Goal: Task Accomplishment & Management: Use online tool/utility

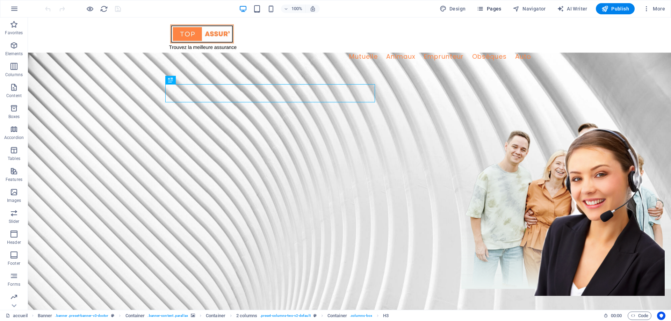
click at [492, 11] on span "Pages" at bounding box center [488, 8] width 24 height 7
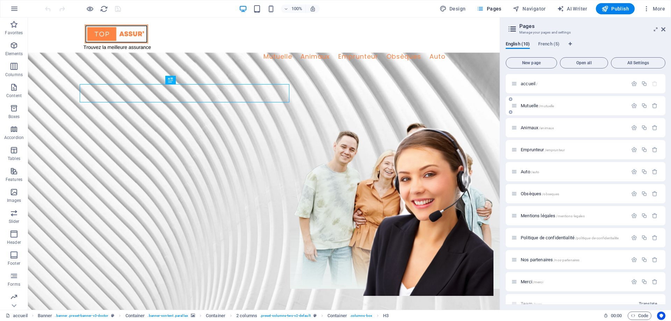
click at [529, 101] on div "Mutuelle /mutuelle" at bounding box center [585, 105] width 160 height 19
click at [528, 108] on span "Mutuelle /mutuelle" at bounding box center [536, 105] width 33 height 5
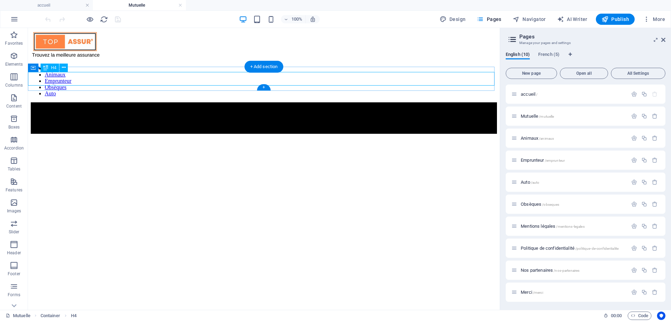
click at [72, 115] on div "Comparez parmi le plus large panel d'assureurs et économisez en moyenne 105€ su…" at bounding box center [264, 118] width 466 height 6
click at [72, 80] on div "Drag here to replace the existing content. Press “Ctrl” if you want to create a…" at bounding box center [264, 169] width 472 height 282
click at [17, 60] on span "Elements" at bounding box center [14, 60] width 28 height 17
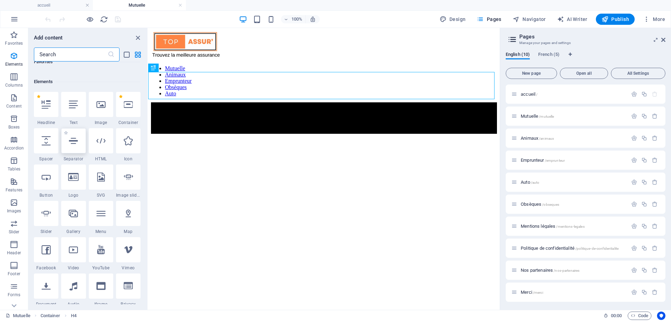
scroll to position [74, 0]
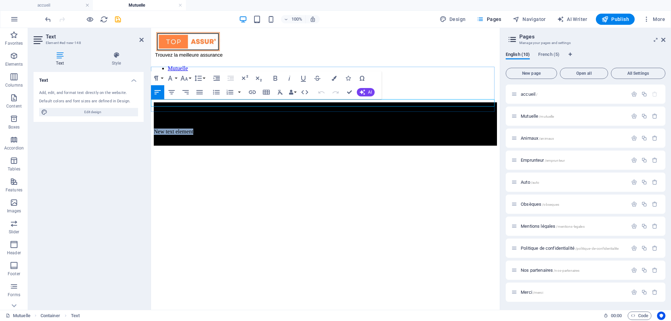
click at [198, 129] on p "New text element" at bounding box center [325, 132] width 343 height 6
click at [233, 129] on p "ok crm" at bounding box center [325, 132] width 343 height 6
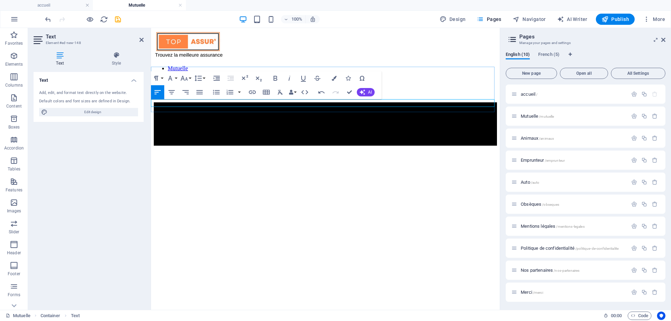
click at [233, 129] on p "ok crm" at bounding box center [325, 132] width 343 height 6
click at [323, 93] on icon "button" at bounding box center [321, 92] width 8 height 8
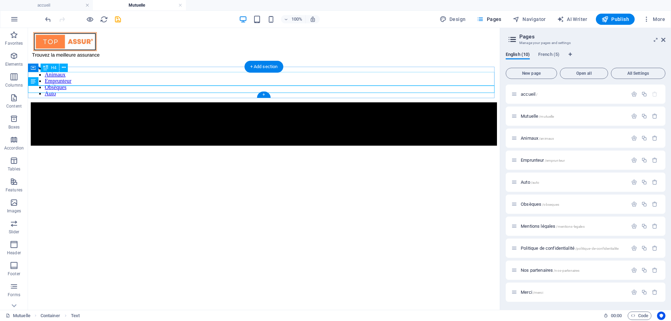
click at [172, 115] on div "Comparez parmi le plus large panel d'assureurs et économisez en moyenne 105€ su…" at bounding box center [264, 118] width 466 height 6
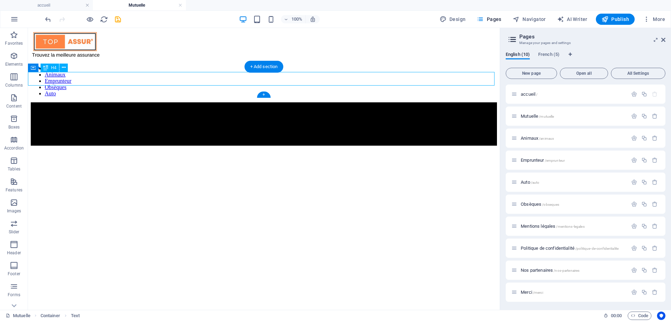
click at [172, 115] on div "Comparez parmi le plus large panel d'assureurs et économisez en moyenne 105€ su…" at bounding box center [264, 118] width 466 height 6
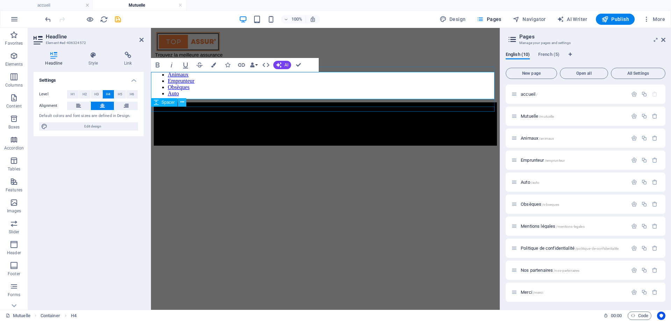
click at [183, 104] on icon at bounding box center [182, 101] width 4 height 7
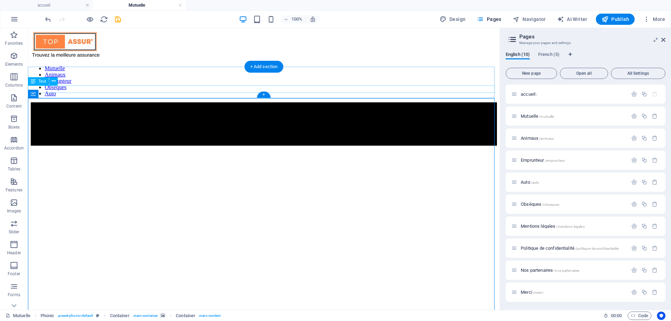
click at [196, 129] on div "New text element" at bounding box center [264, 132] width 466 height 6
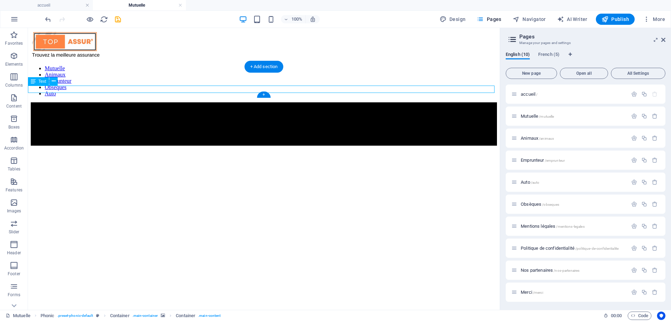
click at [196, 129] on div "New text element" at bounding box center [264, 132] width 466 height 6
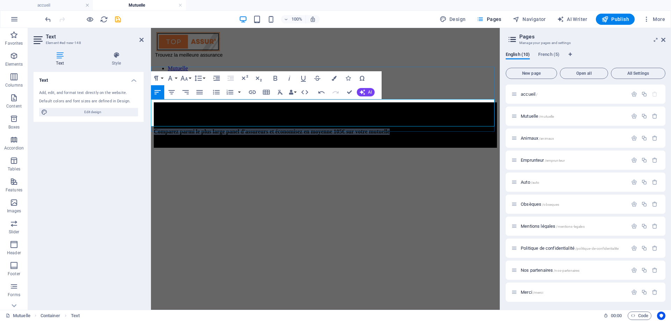
drag, startPoint x: 303, startPoint y: 120, endPoint x: 153, endPoint y: 103, distance: 151.1
click at [154, 129] on h4 "Comparez parmi le plus large panel d'assureurs et économisez en moyenne 105€ su…" at bounding box center [325, 132] width 343 height 6
click at [333, 76] on icon "button" at bounding box center [333, 78] width 5 height 5
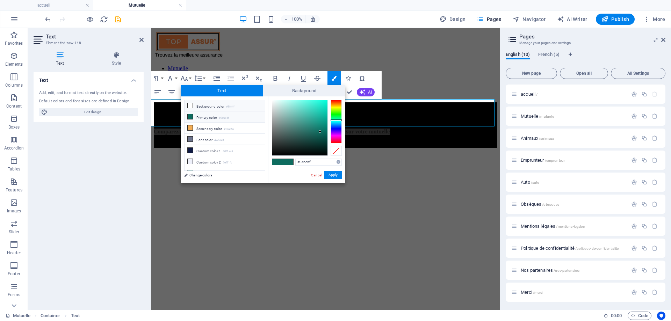
click at [202, 102] on li "Background color #ffffff" at bounding box center [224, 105] width 80 height 11
type input "#ffffff"
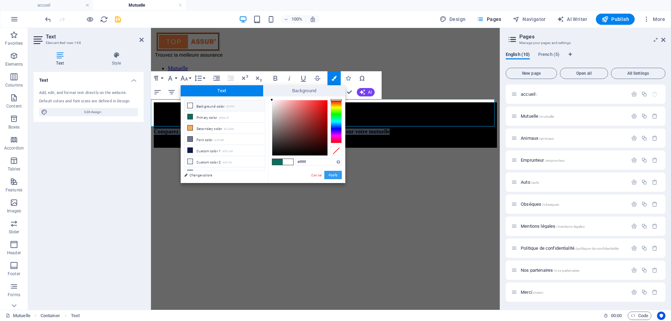
click at [336, 176] on button "Apply" at bounding box center [332, 175] width 17 height 8
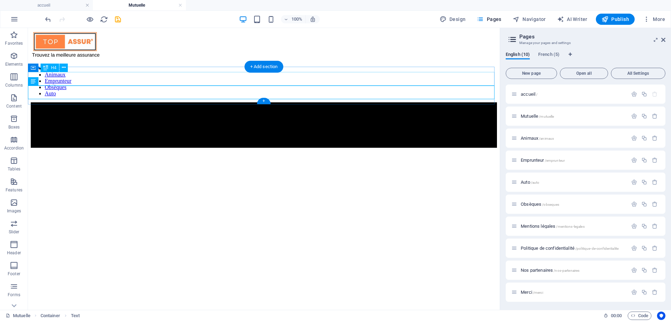
click at [128, 115] on div "Comparez parmi le plus large panel d'assureurs et économisez en moyenne 105€ su…" at bounding box center [264, 118] width 466 height 6
click at [66, 67] on button at bounding box center [63, 68] width 8 height 8
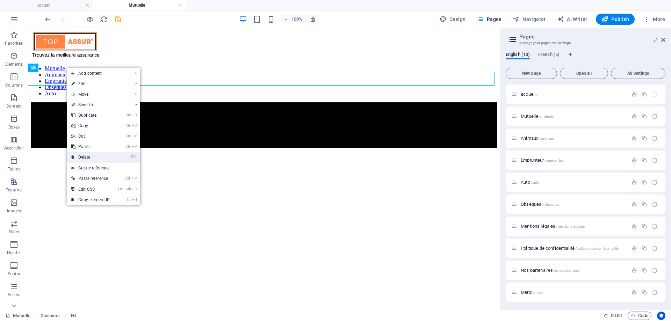
drag, startPoint x: 77, startPoint y: 155, endPoint x: 52, endPoint y: 126, distance: 38.1
click at [77, 155] on link "⌦ Delete" at bounding box center [90, 157] width 47 height 10
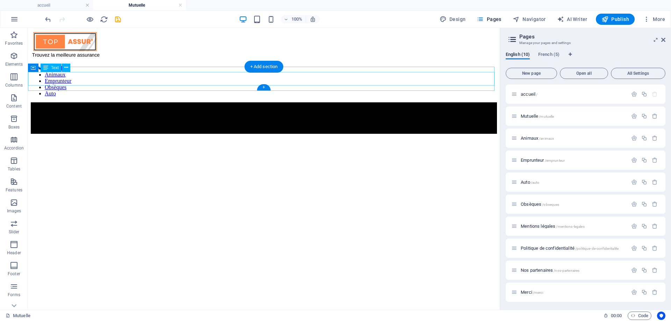
click at [184, 115] on div "Comparez parmi le plus large panel d'assureurs et économisez en moyenne 105€ su…" at bounding box center [264, 118] width 466 height 6
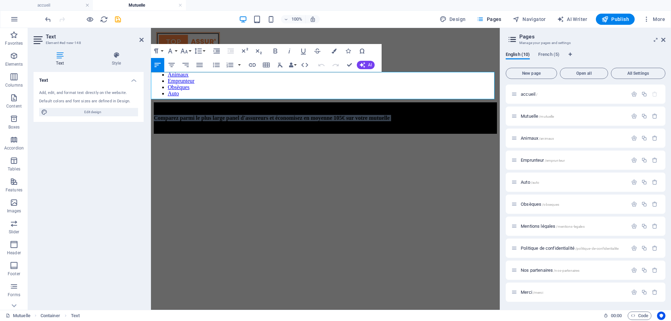
drag, startPoint x: 317, startPoint y: 94, endPoint x: 149, endPoint y: 77, distance: 168.5
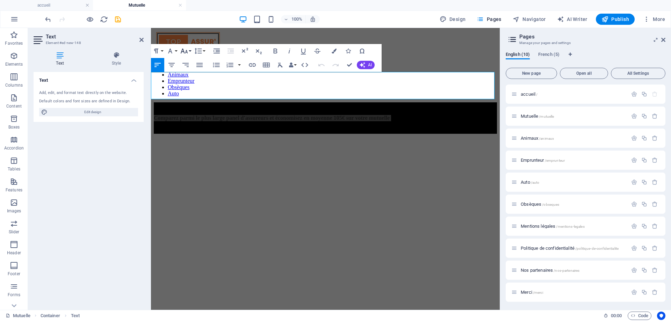
click at [183, 50] on icon "button" at bounding box center [184, 51] width 8 height 8
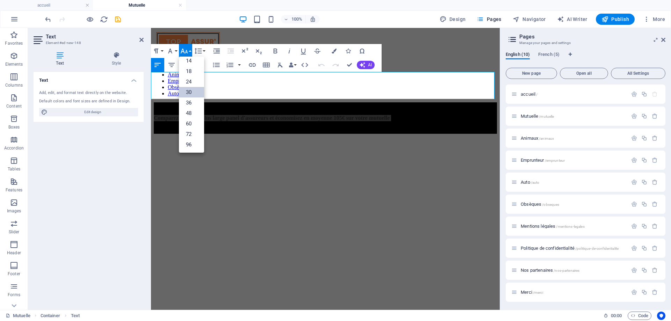
scroll to position [56, 0]
click at [176, 50] on button "Font Family" at bounding box center [171, 51] width 13 height 14
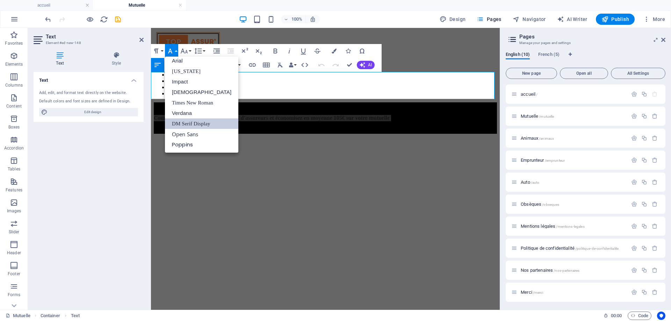
scroll to position [4, 0]
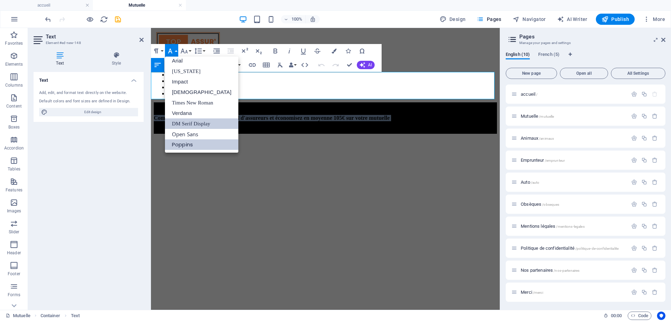
click at [181, 144] on link "Poppins" at bounding box center [201, 144] width 73 height 10
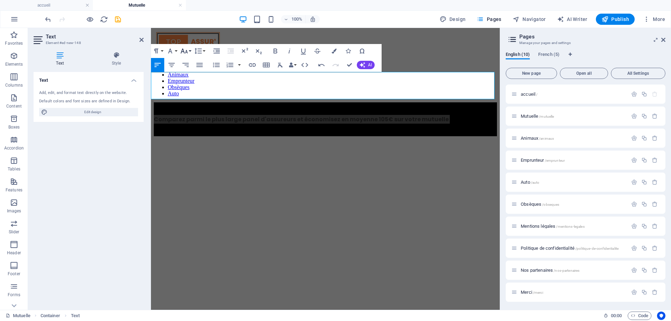
click at [184, 50] on icon "button" at bounding box center [184, 51] width 8 height 8
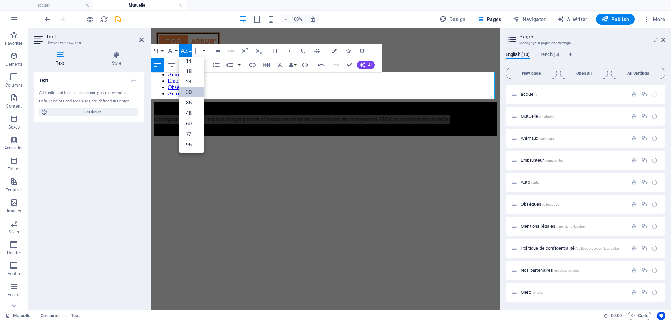
scroll to position [56, 0]
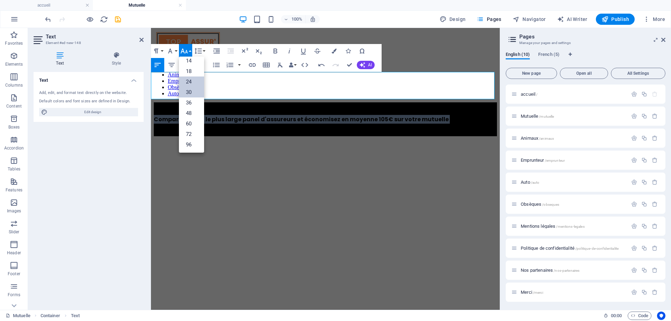
click at [190, 81] on link "24" at bounding box center [191, 81] width 25 height 10
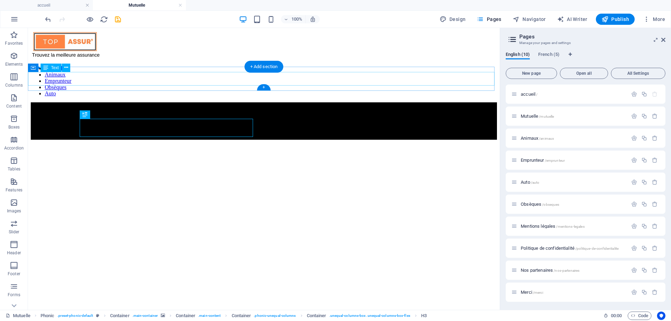
click at [186, 115] on div "Comparez parmi le plus large panel d'assureurs et économisez en moyenne 105€ su…" at bounding box center [264, 121] width 466 height 12
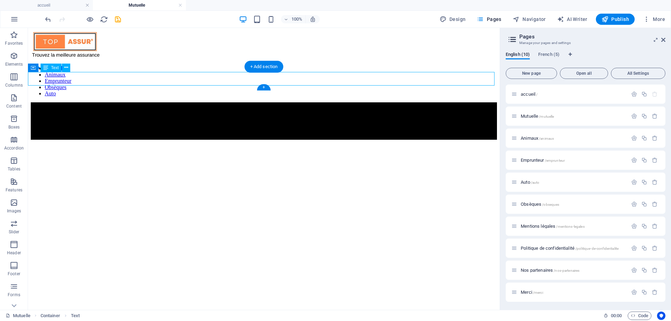
click at [186, 115] on div "Comparez parmi le plus large panel d'assureurs et économisez en moyenne 105€ su…" at bounding box center [264, 121] width 466 height 12
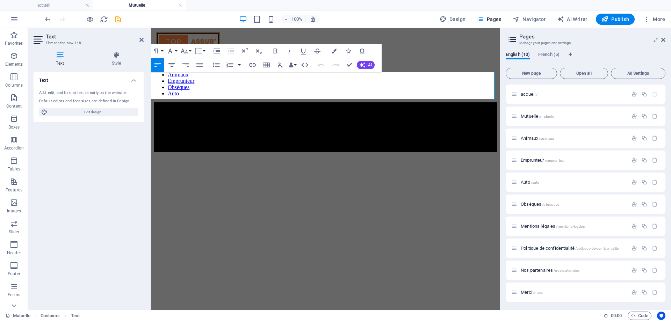
click at [173, 63] on icon "button" at bounding box center [171, 65] width 6 height 4
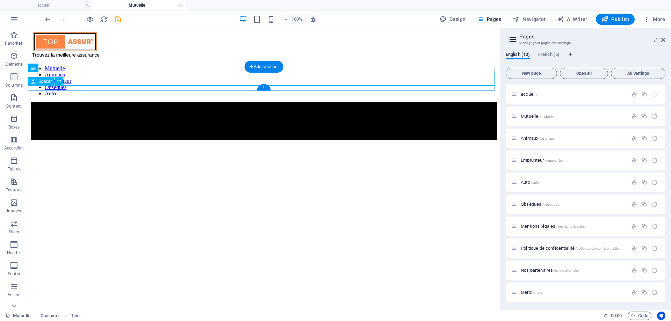
click at [115, 134] on div at bounding box center [264, 136] width 466 height 5
click at [90, 134] on div at bounding box center [264, 136] width 466 height 5
select select "px"
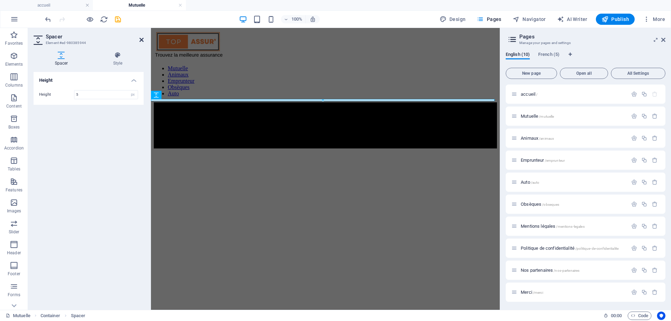
type input "5"
click at [140, 39] on icon at bounding box center [141, 40] width 4 height 6
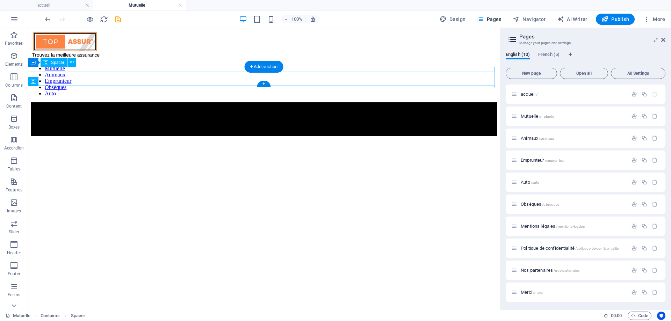
click at [121, 102] on div at bounding box center [264, 104] width 466 height 5
select select "px"
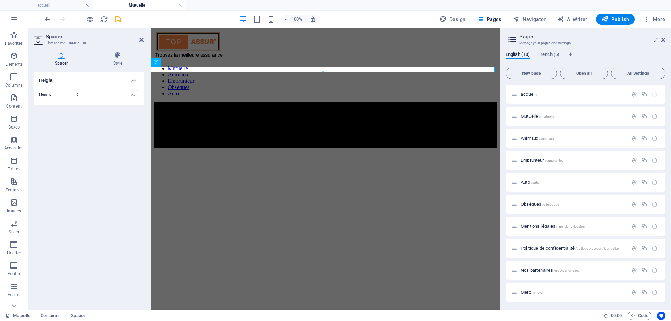
type input "5"
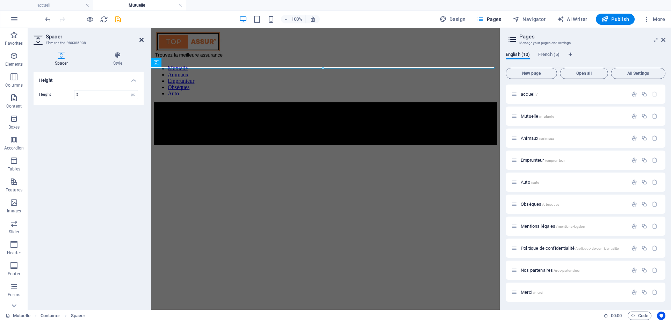
drag, startPoint x: 141, startPoint y: 38, endPoint x: 73, endPoint y: 28, distance: 69.2
click at [141, 38] on icon at bounding box center [141, 40] width 4 height 6
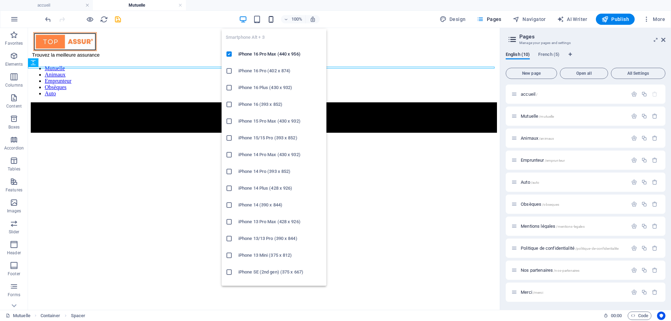
click at [275, 19] on icon "button" at bounding box center [271, 19] width 8 height 8
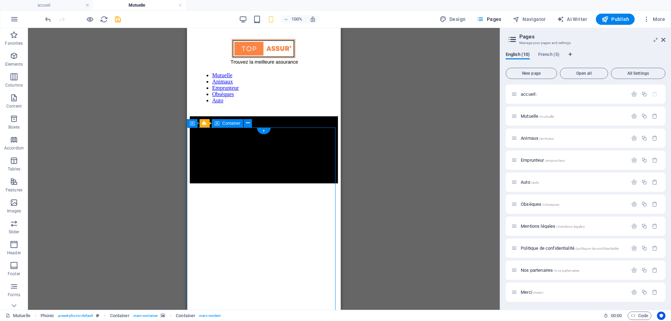
select select "vh"
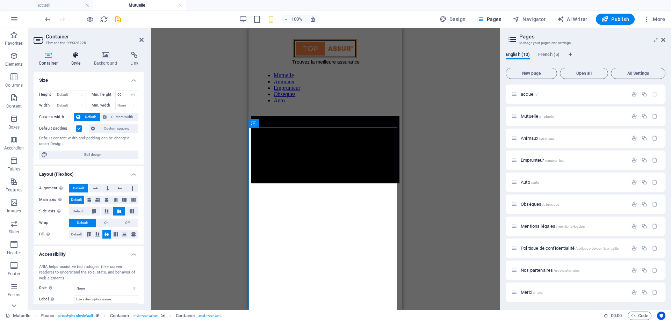
click at [83, 61] on h4 "Style" at bounding box center [77, 59] width 23 height 15
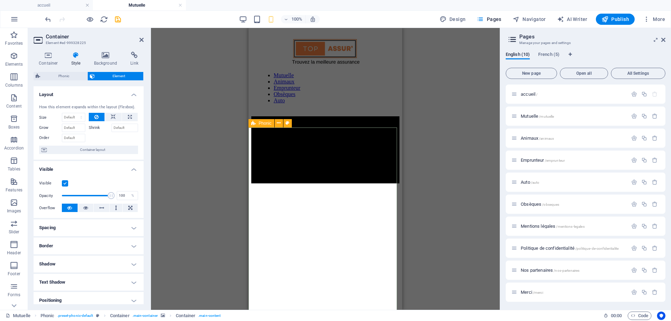
click at [266, 125] on span "Phonic" at bounding box center [264, 123] width 13 height 4
select select "%"
select select "px"
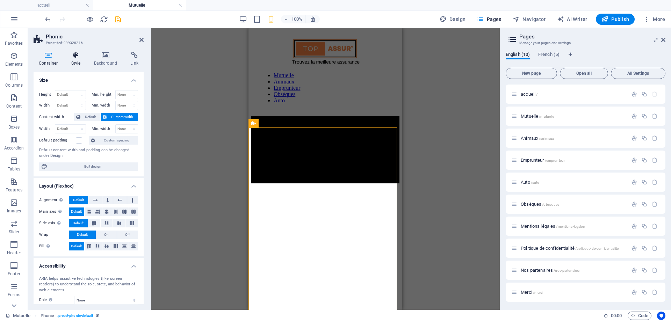
click at [77, 63] on h4 "Style" at bounding box center [77, 59] width 23 height 15
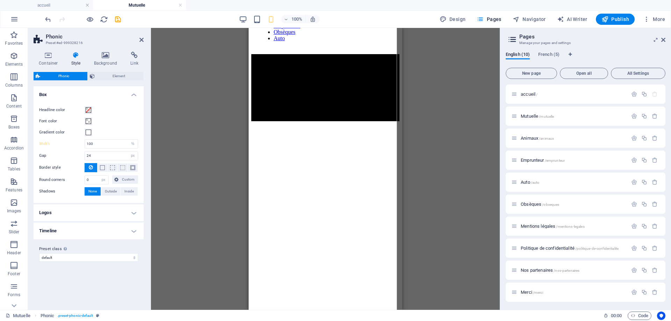
scroll to position [105, 0]
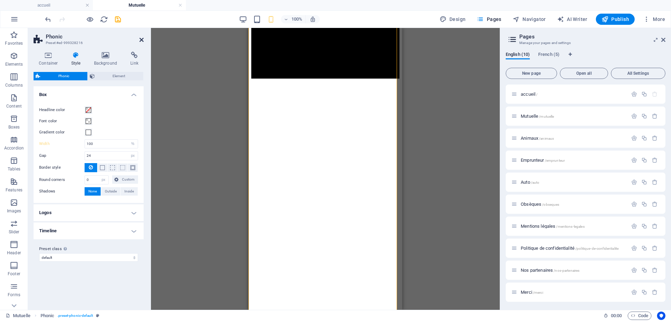
click at [143, 40] on icon at bounding box center [141, 40] width 4 height 6
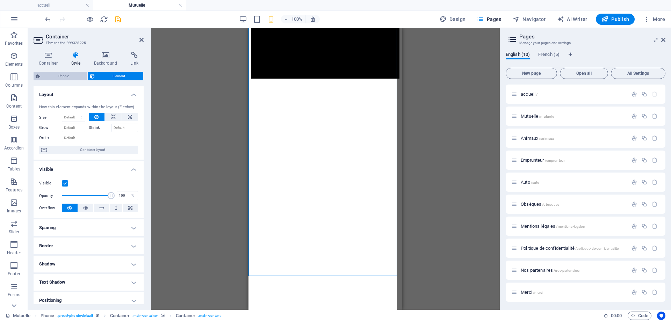
click at [57, 74] on span "Phonic" at bounding box center [63, 76] width 43 height 8
select select "%"
select select "px"
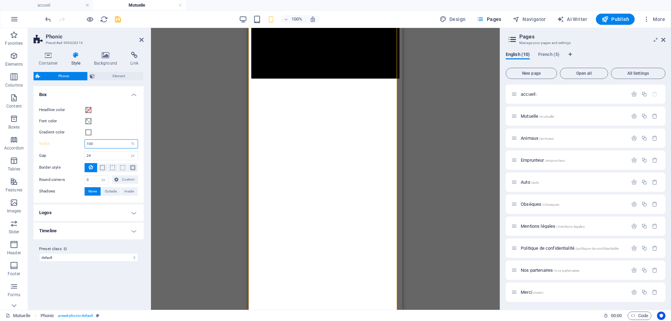
click at [89, 144] on input "100" at bounding box center [111, 144] width 53 height 8
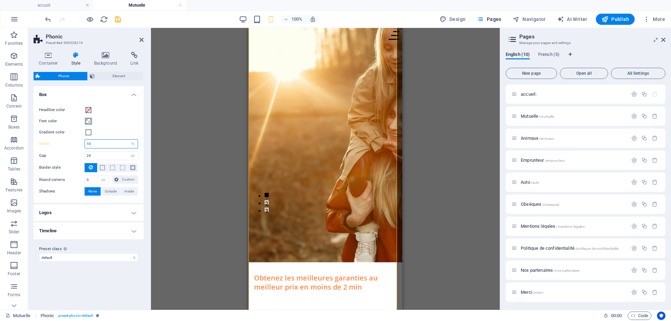
type input "100"
click at [52, 203] on ul "Box Headline color Font color Gradient color Width 100 px rem % vh vw Gap 24 px…" at bounding box center [89, 162] width 110 height 153
click at [141, 40] on icon at bounding box center [141, 40] width 4 height 6
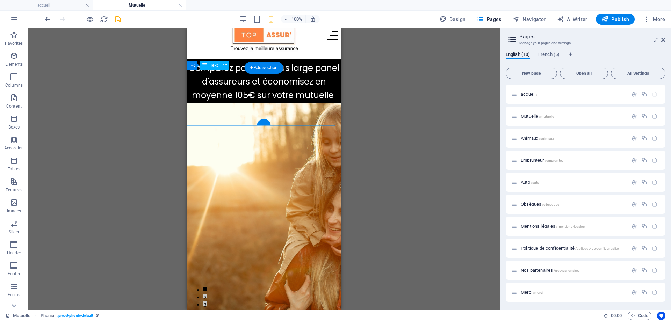
scroll to position [0, 0]
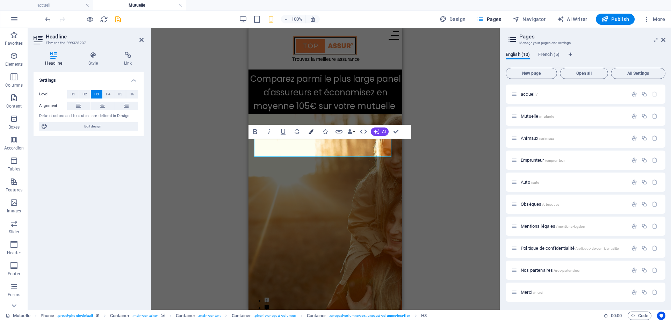
click at [311, 132] on icon "button" at bounding box center [310, 131] width 5 height 5
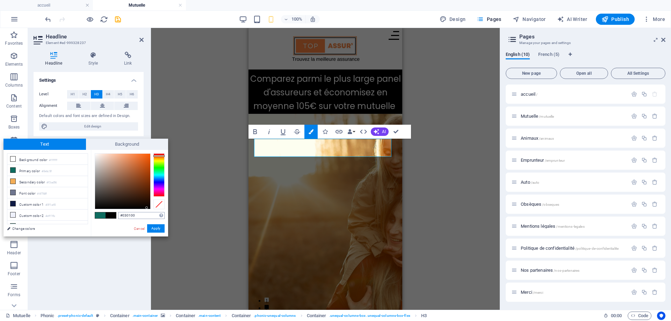
type input "#000000"
drag, startPoint x: 135, startPoint y: 153, endPoint x: 159, endPoint y: 217, distance: 67.7
click at [159, 217] on div "#000000 Supported formats #0852ed rgb(8, 82, 237) rgba(8, 82, 237, 90%) hsv(221…" at bounding box center [129, 244] width 77 height 188
click at [159, 227] on button "Apply" at bounding box center [155, 228] width 17 height 8
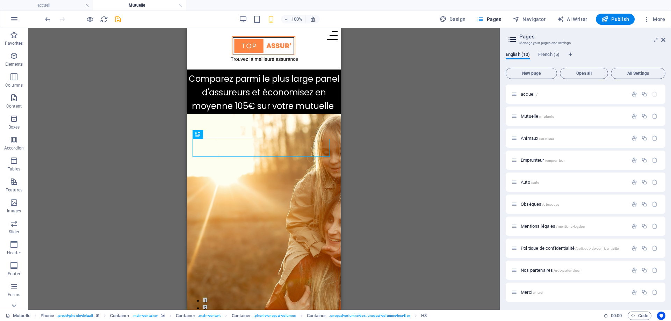
click at [143, 157] on div "Container H4 Container Container Container H3 Phonic Phonic Container Container…" at bounding box center [264, 169] width 472 height 282
click at [125, 96] on div "Container H4 Container Container Container H3 Phonic Phonic Container Container…" at bounding box center [264, 169] width 472 height 282
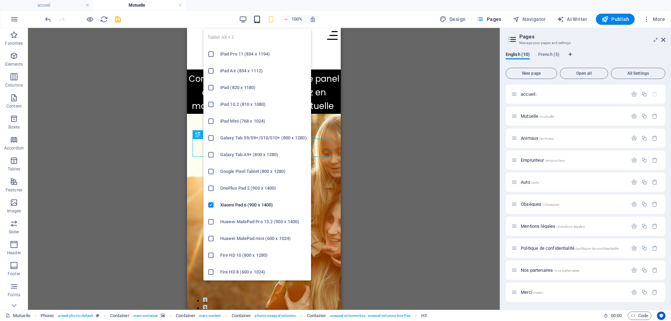
click at [260, 19] on icon "button" at bounding box center [257, 19] width 8 height 8
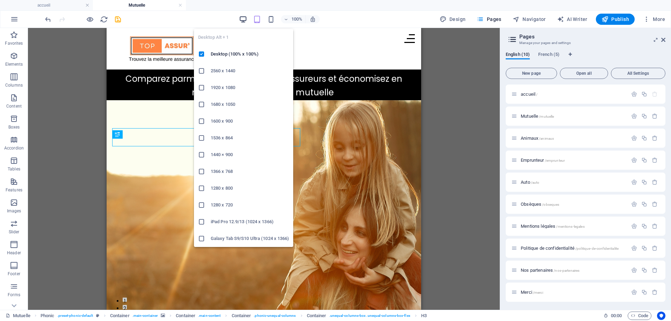
click at [244, 17] on icon "button" at bounding box center [243, 19] width 8 height 8
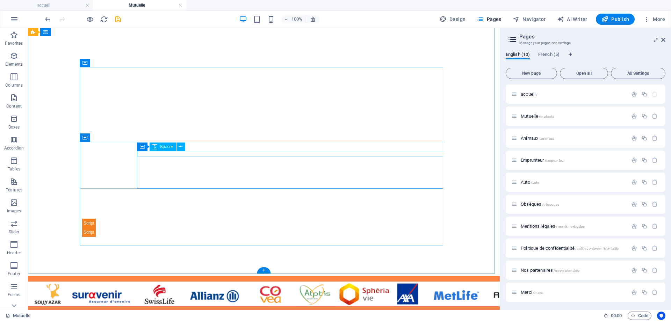
scroll to position [314, 0]
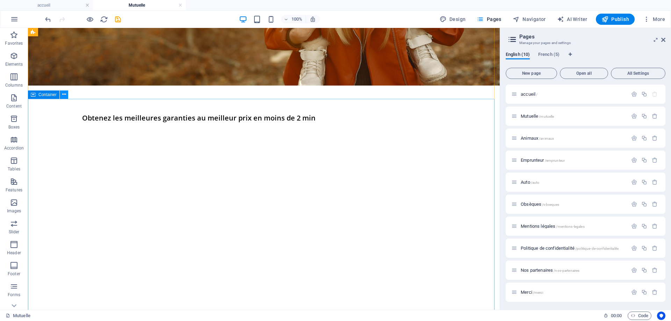
click at [64, 95] on icon at bounding box center [64, 94] width 4 height 7
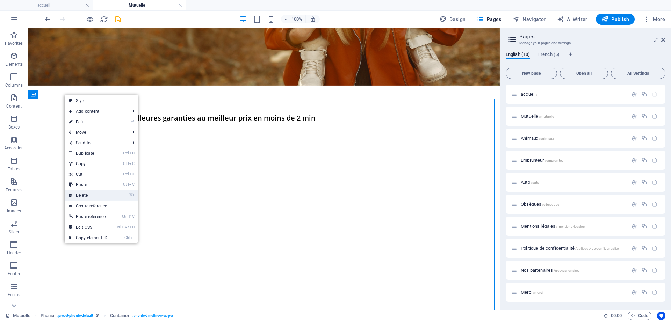
click at [78, 196] on link "⌦ Delete" at bounding box center [88, 195] width 47 height 10
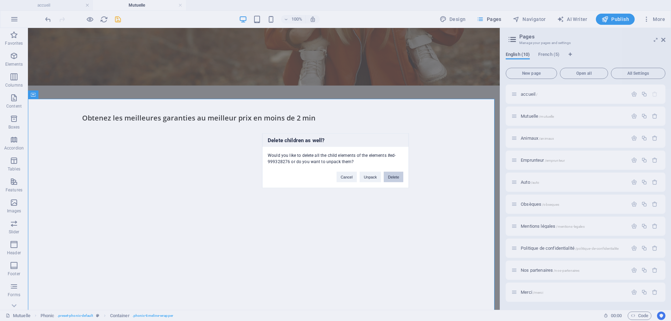
drag, startPoint x: 392, startPoint y: 180, endPoint x: 306, endPoint y: 161, distance: 87.6
click at [392, 180] on button "Delete" at bounding box center [394, 176] width 20 height 10
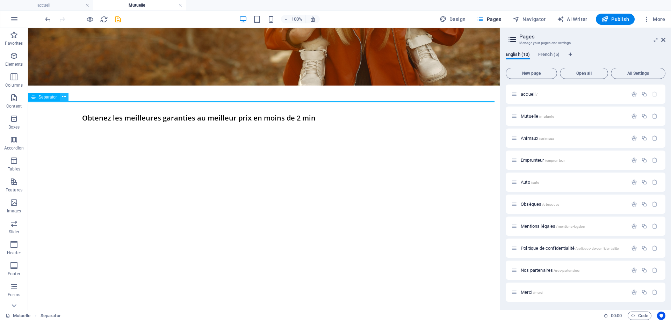
click at [64, 98] on icon at bounding box center [64, 96] width 4 height 7
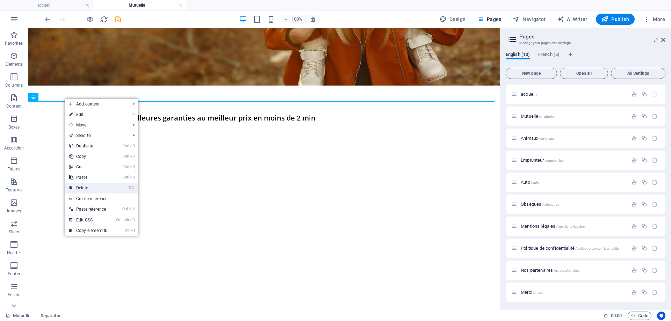
click at [80, 188] on link "⌦ Delete" at bounding box center [88, 188] width 47 height 10
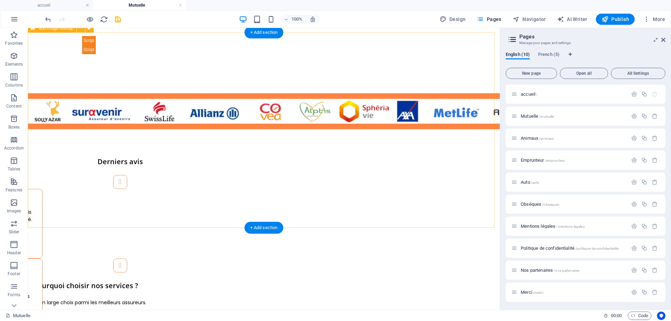
scroll to position [664, 0]
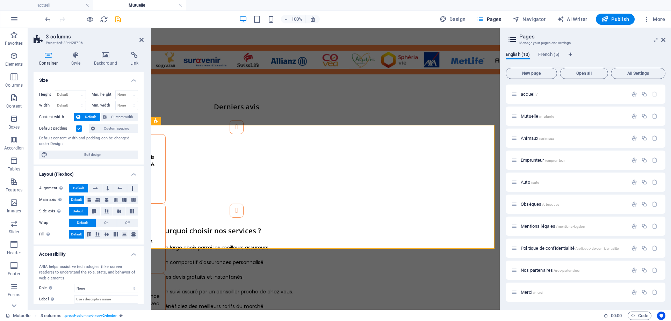
scroll to position [681, 0]
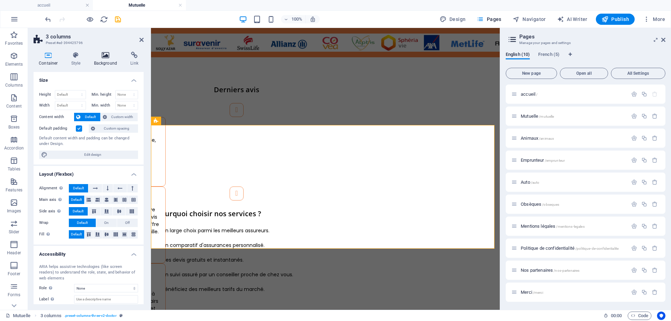
click at [104, 60] on h4 "Background" at bounding box center [107, 59] width 37 height 15
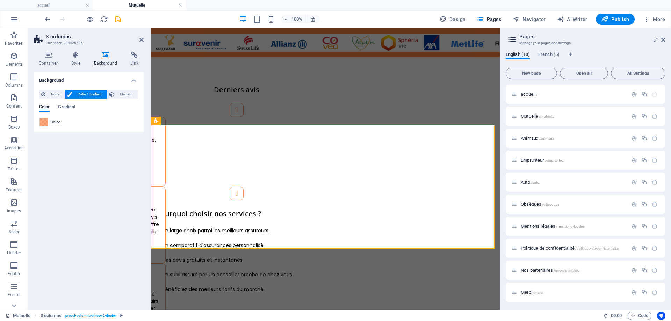
click at [45, 122] on span at bounding box center [44, 122] width 8 height 8
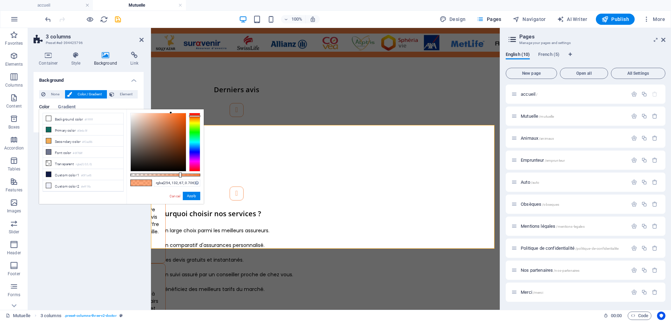
drag, startPoint x: 171, startPoint y: 111, endPoint x: 168, endPoint y: 120, distance: 9.7
click at [166, 123] on div "rgba(254, 132, 67, 0.706) Supported formats #0852ed rgb(8, 82, 237) rgba(8, 82,…" at bounding box center [164, 207] width 77 height 196
drag, startPoint x: 170, startPoint y: 112, endPoint x: 127, endPoint y: 197, distance: 96.1
click at [127, 197] on div "rgba(0, 0, 0, 0.706) Supported formats #0852ed rgb(8, 82, 237) rgba(8, 82, 237,…" at bounding box center [164, 207] width 77 height 196
type input "#000000"
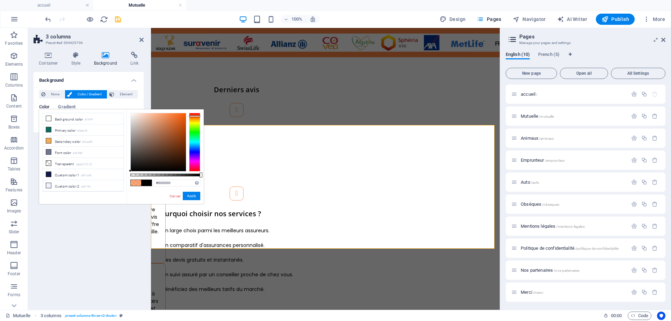
drag, startPoint x: 181, startPoint y: 175, endPoint x: 219, endPoint y: 180, distance: 38.0
click at [219, 180] on body "Top Assur' accueil Mutuelle Favorites Elements Columns Content Boxes Accordion …" at bounding box center [335, 160] width 671 height 321
click at [198, 194] on button "Apply" at bounding box center [191, 196] width 17 height 8
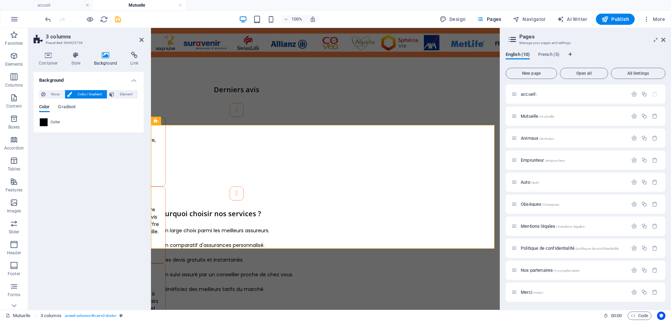
click at [52, 50] on div "Container Style Background Link Size Height Default px rem % vh vw Min. height …" at bounding box center [88, 178] width 121 height 264
click at [52, 58] on icon at bounding box center [49, 55] width 30 height 7
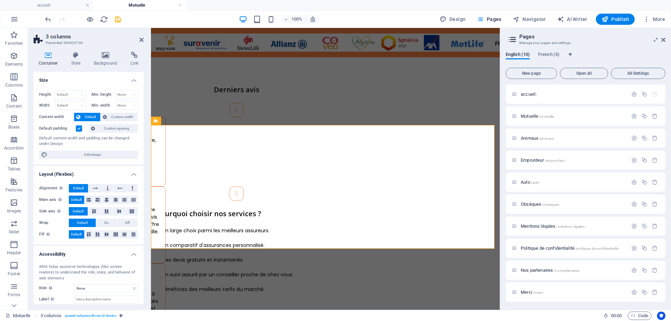
click at [77, 130] on label at bounding box center [79, 128] width 6 height 6
click at [0, 0] on input "Default padding" at bounding box center [0, 0] width 0 height 0
click at [79, 130] on label at bounding box center [79, 128] width 6 height 6
click at [0, 0] on input "Default padding" at bounding box center [0, 0] width 0 height 0
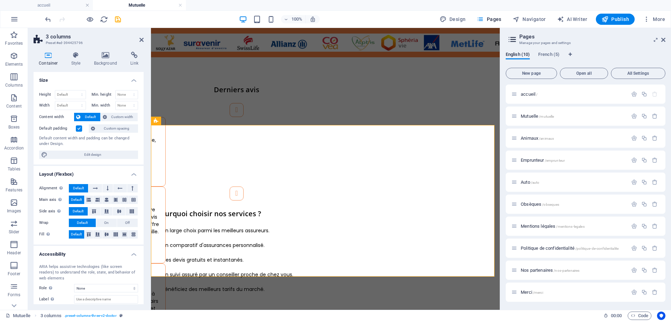
click at [79, 129] on label at bounding box center [79, 128] width 6 height 6
click at [0, 0] on input "Default padding" at bounding box center [0, 0] width 0 height 0
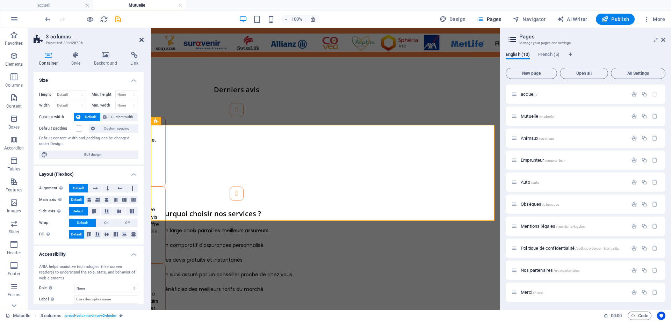
drag, startPoint x: 142, startPoint y: 40, endPoint x: 109, endPoint y: 15, distance: 42.1
click at [142, 40] on icon at bounding box center [141, 40] width 4 height 6
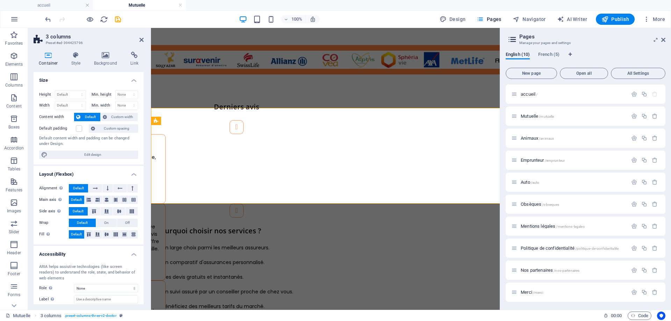
scroll to position [681, 0]
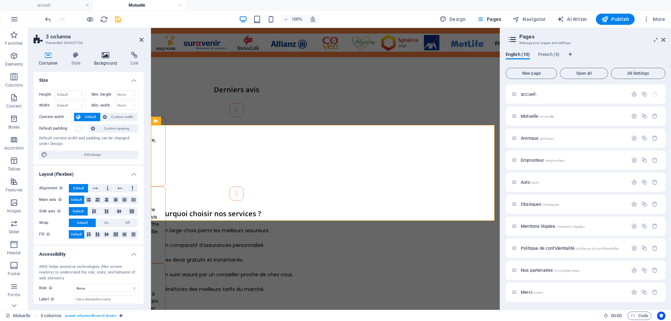
click at [107, 66] on h4 "Background" at bounding box center [107, 59] width 37 height 15
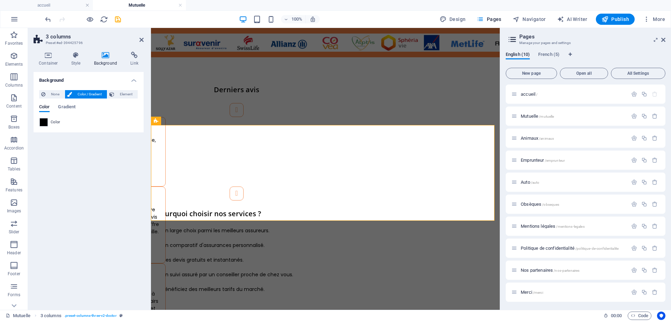
click at [48, 121] on div "Color" at bounding box center [88, 122] width 98 height 8
click at [51, 97] on span "None" at bounding box center [55, 94] width 15 height 8
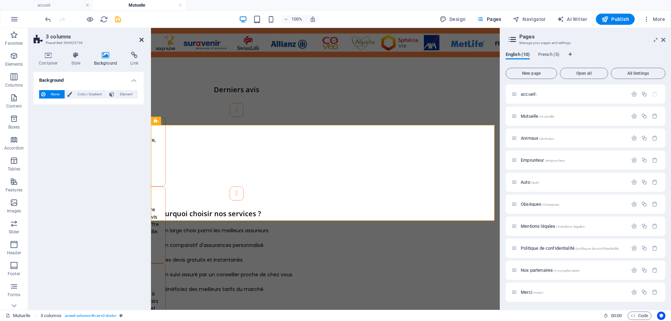
click at [141, 39] on icon at bounding box center [141, 40] width 4 height 6
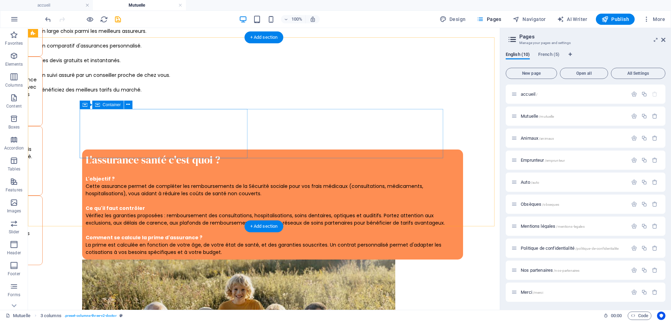
scroll to position [1013, 0]
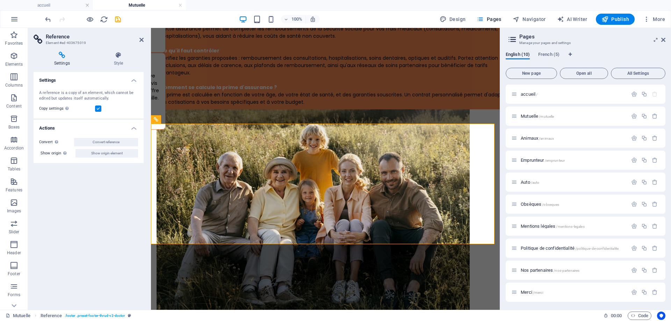
click at [120, 21] on icon "save" at bounding box center [118, 19] width 8 height 8
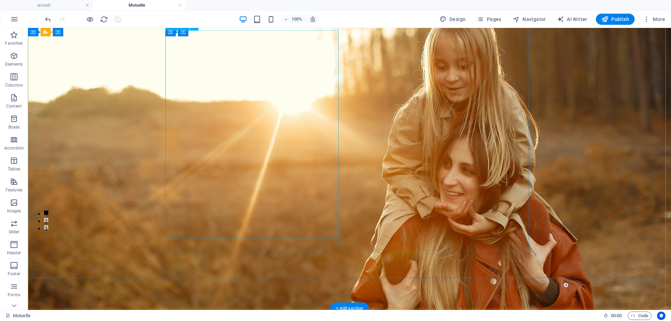
scroll to position [75, 0]
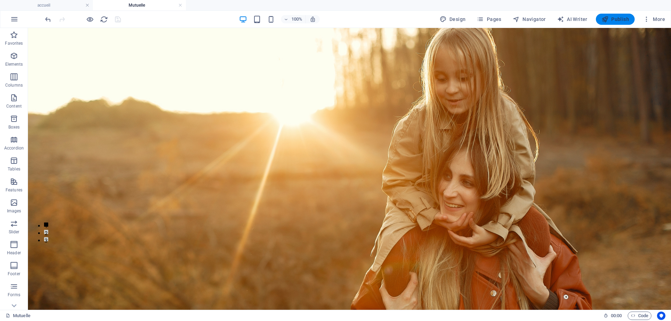
click at [609, 19] on span "Publish" at bounding box center [615, 19] width 28 height 7
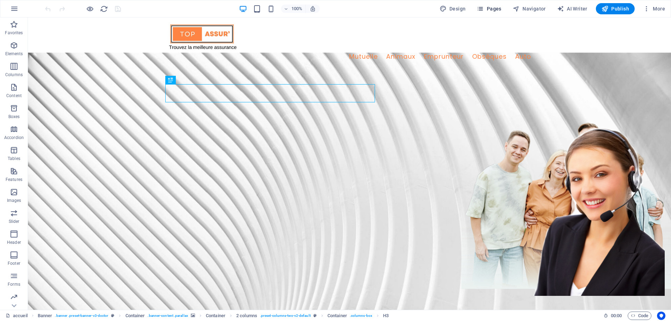
click at [499, 9] on span "Pages" at bounding box center [488, 8] width 24 height 7
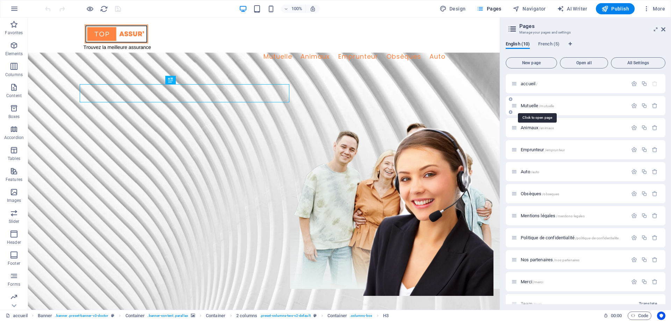
click at [536, 105] on span "Mutuelle /mutuelle" at bounding box center [536, 105] width 33 height 5
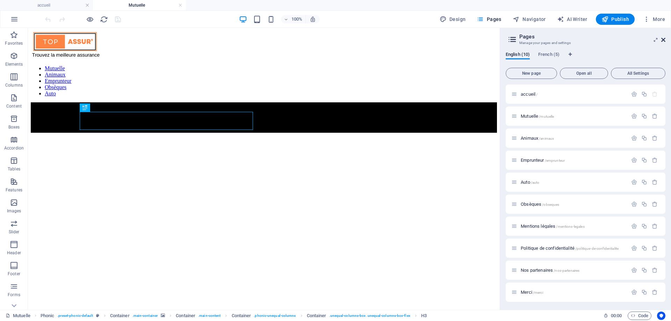
drag, startPoint x: 665, startPoint y: 39, endPoint x: 525, endPoint y: 60, distance: 141.3
click at [665, 39] on icon at bounding box center [663, 40] width 4 height 6
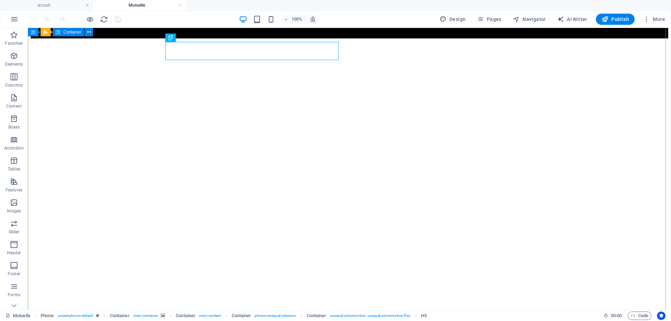
scroll to position [140, 0]
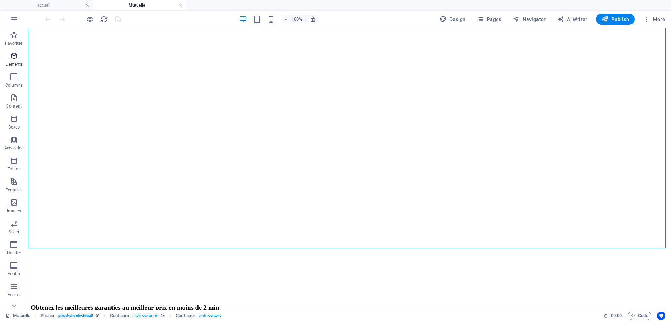
click at [15, 57] on icon "button" at bounding box center [14, 56] width 8 height 8
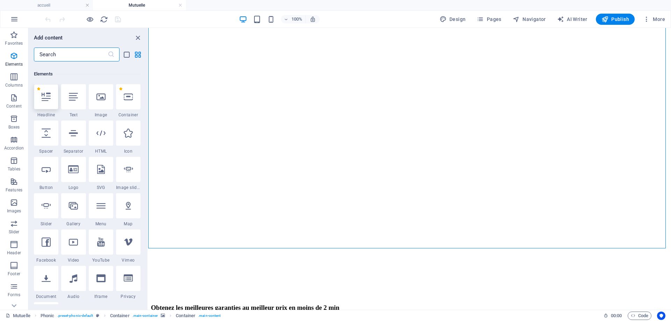
scroll to position [74, 0]
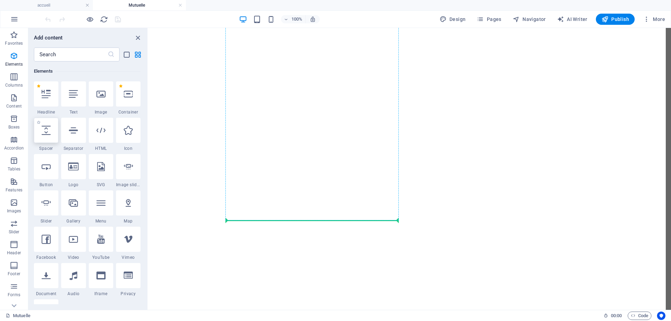
select select "px"
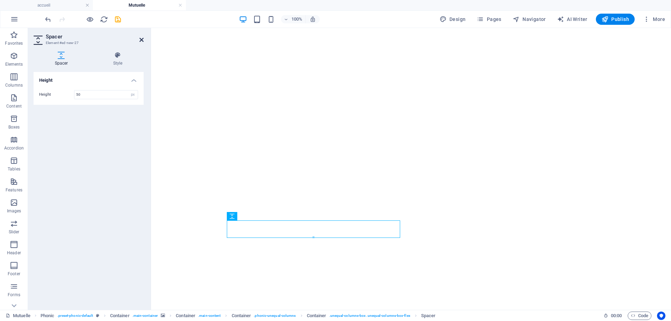
click at [142, 39] on icon at bounding box center [141, 40] width 4 height 6
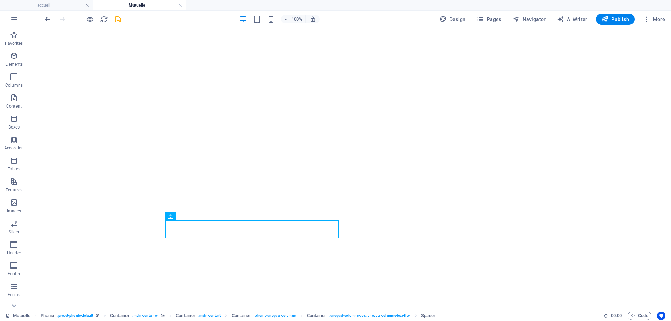
click at [95, 21] on div at bounding box center [83, 19] width 78 height 11
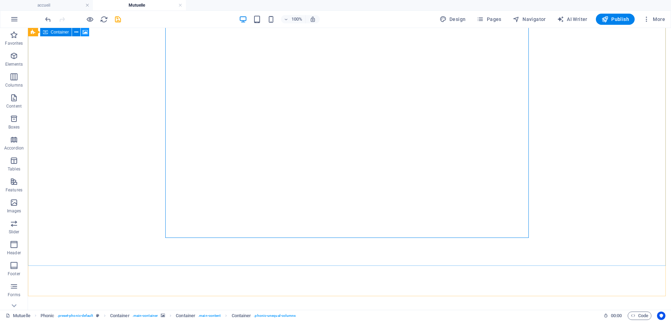
click at [85, 30] on icon at bounding box center [84, 32] width 5 height 7
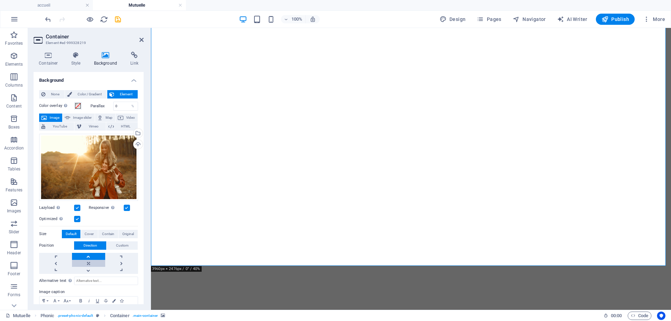
click at [87, 260] on link at bounding box center [88, 263] width 33 height 7
drag, startPoint x: 140, startPoint y: 39, endPoint x: 109, endPoint y: 29, distance: 33.4
click at [140, 39] on icon at bounding box center [141, 40] width 4 height 6
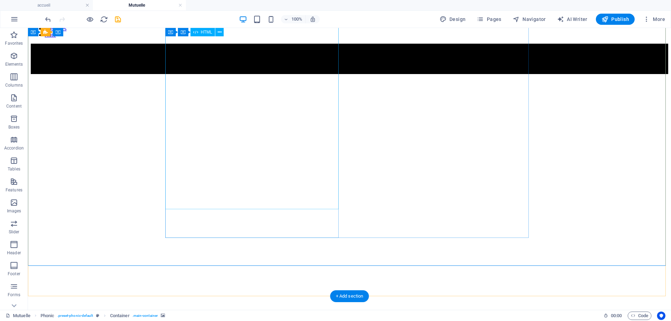
scroll to position [0, 0]
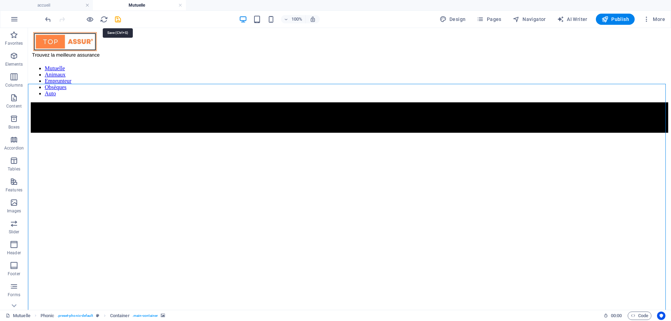
click at [116, 18] on icon "save" at bounding box center [118, 19] width 8 height 8
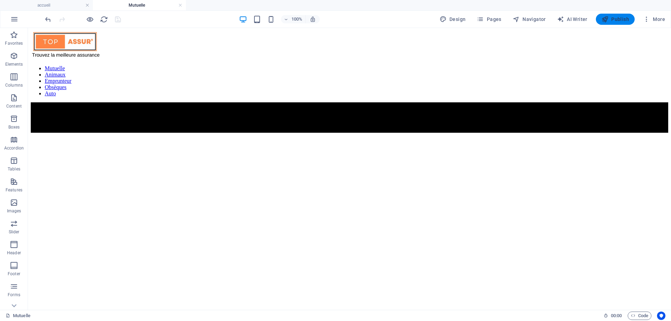
click at [611, 18] on span "Publish" at bounding box center [615, 19] width 28 height 7
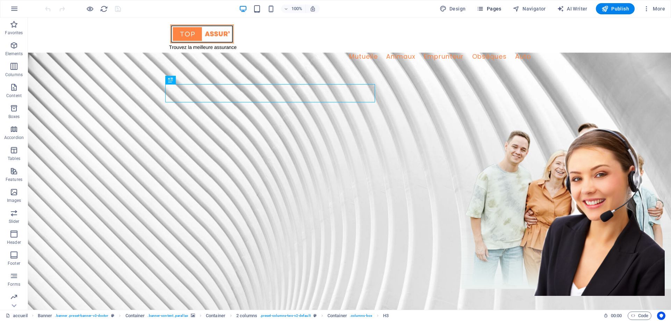
click at [496, 8] on span "Pages" at bounding box center [488, 8] width 24 height 7
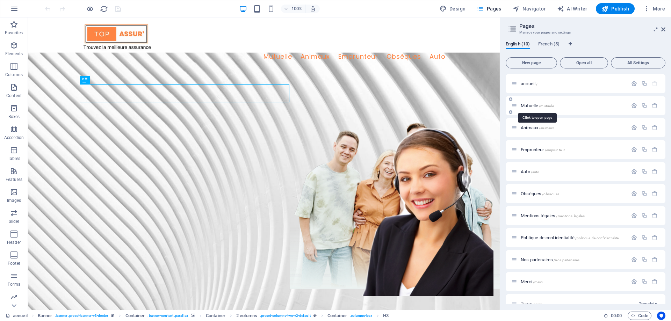
click at [537, 107] on span "Mutuelle /mutuelle" at bounding box center [536, 105] width 33 height 5
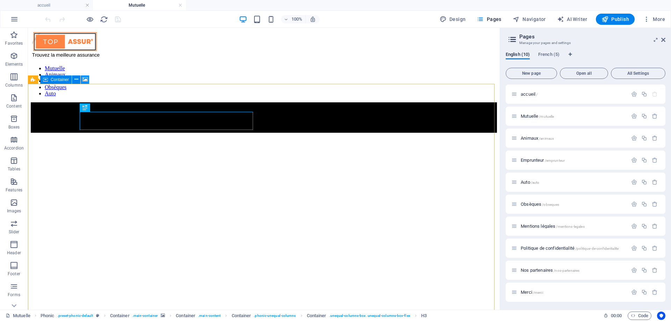
click at [85, 82] on icon at bounding box center [84, 79] width 5 height 7
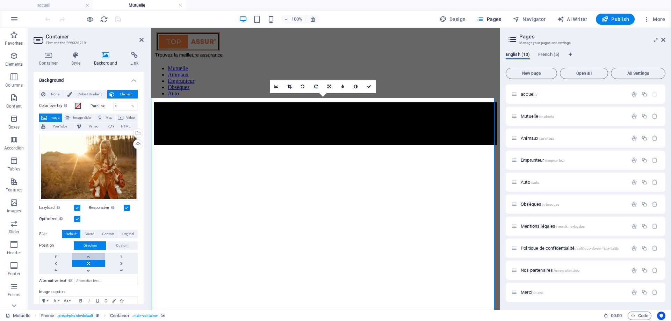
click at [88, 255] on link at bounding box center [88, 256] width 33 height 7
drag, startPoint x: 141, startPoint y: 41, endPoint x: 113, endPoint y: 13, distance: 39.8
click at [141, 41] on icon at bounding box center [141, 40] width 4 height 6
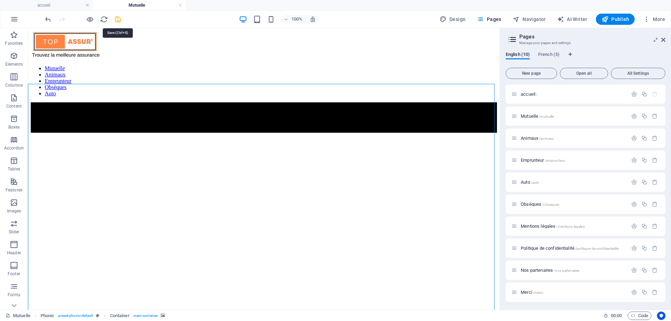
click at [119, 20] on icon "save" at bounding box center [118, 19] width 8 height 8
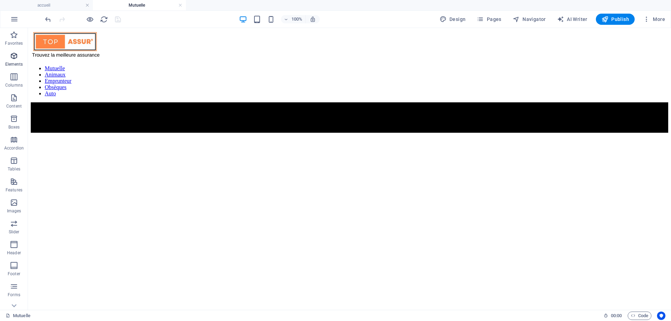
click at [16, 59] on icon "button" at bounding box center [14, 56] width 8 height 8
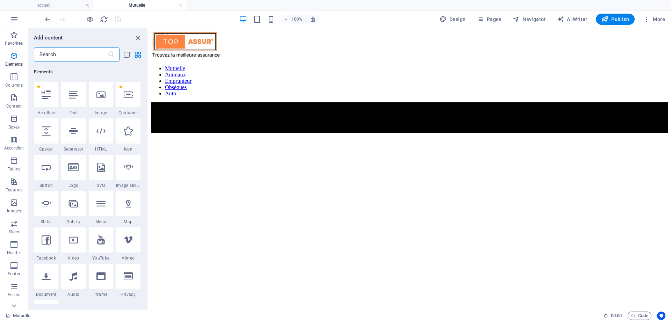
scroll to position [74, 0]
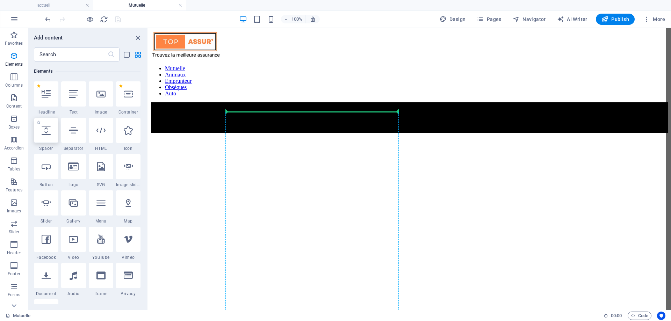
select select "px"
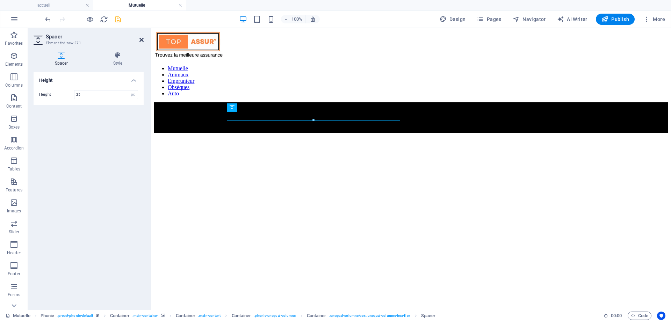
type input "25"
click at [141, 41] on icon at bounding box center [141, 40] width 4 height 6
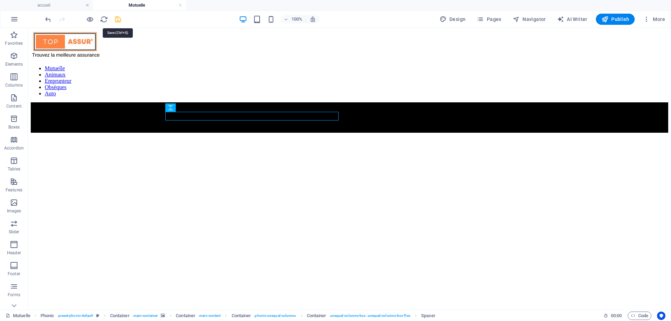
drag, startPoint x: 117, startPoint y: 19, endPoint x: 89, endPoint y: 0, distance: 33.9
click at [117, 19] on icon "save" at bounding box center [118, 19] width 8 height 8
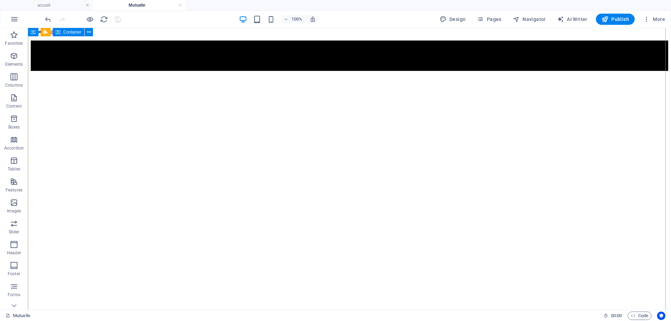
scroll to position [0, 0]
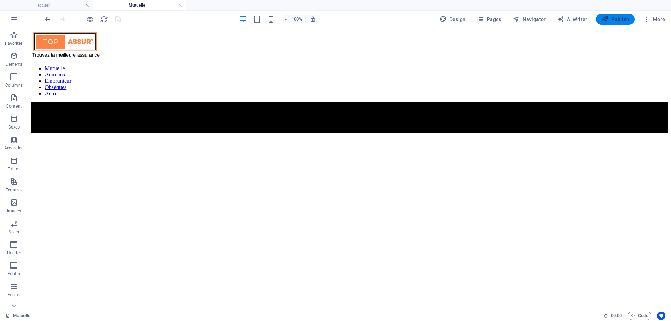
click at [613, 21] on span "Publish" at bounding box center [615, 19] width 28 height 7
